Goal: Task Accomplishment & Management: Complete application form

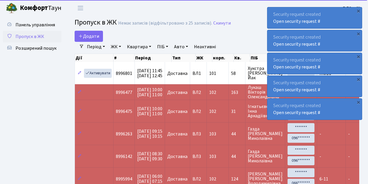
select select "25"
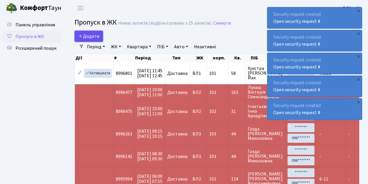
click at [101, 40] on link "Додати" at bounding box center [89, 36] width 28 height 11
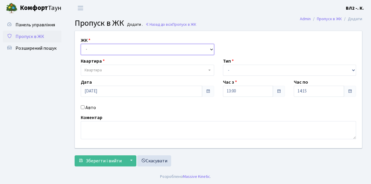
click at [211, 48] on select "- ВЛ1, Ужгородський пров., 4/1 ВЛ2, Голосіївський просп., 76 ВЛ3, пр.Голосіївсь…" at bounding box center [147, 49] width 133 height 11
select select "317"
click at [81, 44] on select "- ВЛ1, Ужгородський пров., 4/1 ВЛ2, Голосіївський просп., 76 ВЛ3, пр.Голосіївсь…" at bounding box center [147, 49] width 133 height 11
select select
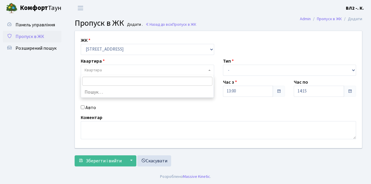
click at [209, 70] on b at bounding box center [209, 70] width 2 height 1
type input "163"
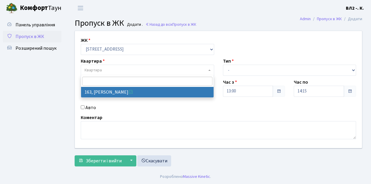
select select "38425"
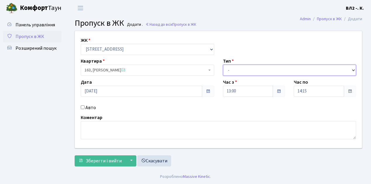
click at [354, 68] on select "- Доставка Таксі Гості Сервіс" at bounding box center [289, 70] width 133 height 11
select select "1"
click at [223, 65] on select "- Доставка Таксі Гості Сервіс" at bounding box center [289, 70] width 133 height 11
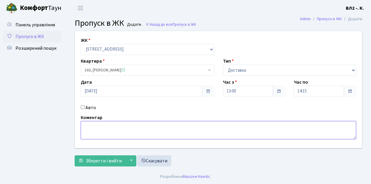
click at [83, 128] on textarea at bounding box center [218, 130] width 275 height 18
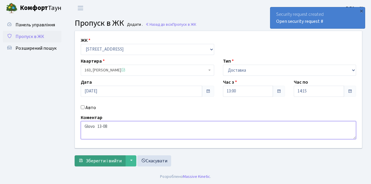
type textarea "Glovo 13-08"
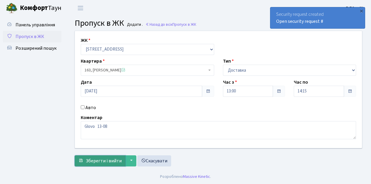
click at [109, 164] on button "Зберегти і вийти" at bounding box center [100, 160] width 51 height 11
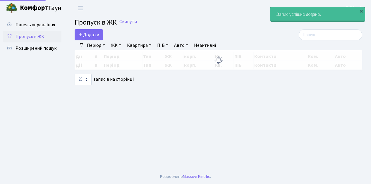
select select "25"
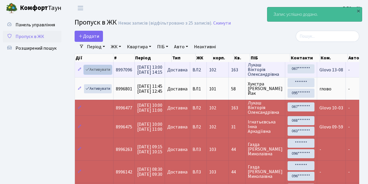
click at [109, 72] on link "Активувати" at bounding box center [98, 69] width 28 height 9
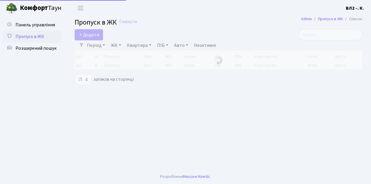
select select "25"
